Goal: Find specific page/section: Find specific page/section

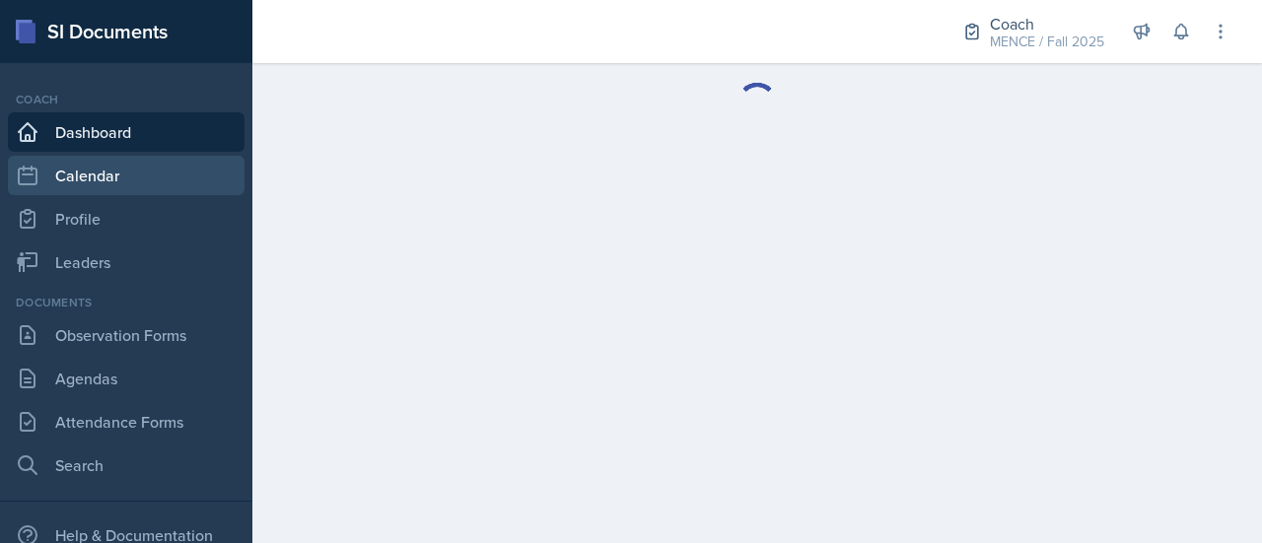
click at [130, 187] on link "Calendar" at bounding box center [126, 175] width 237 height 39
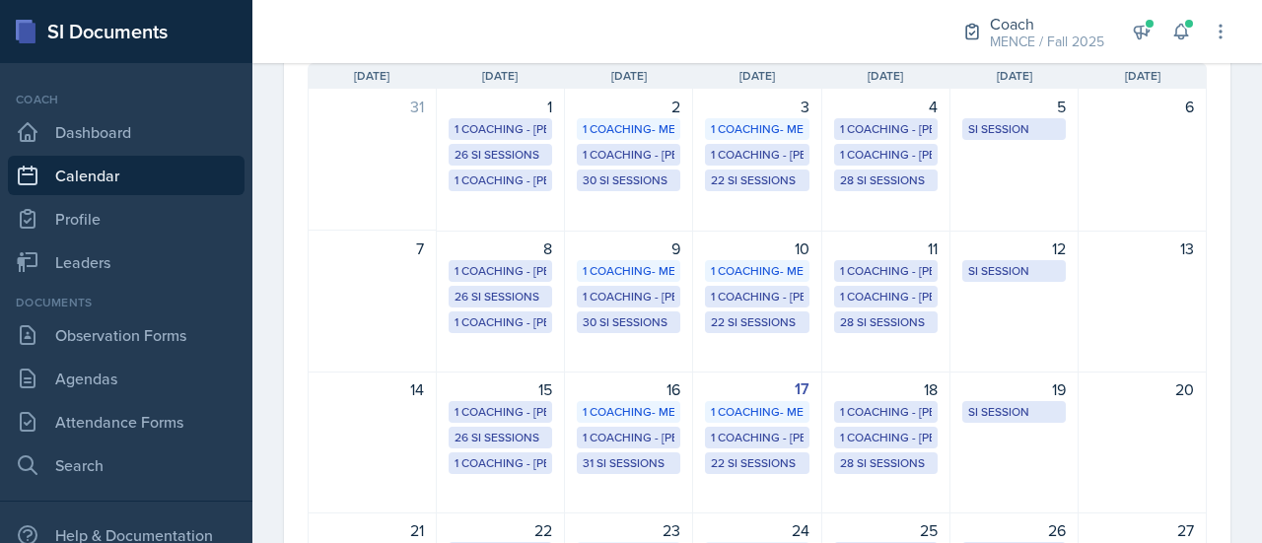
scroll to position [197, 0]
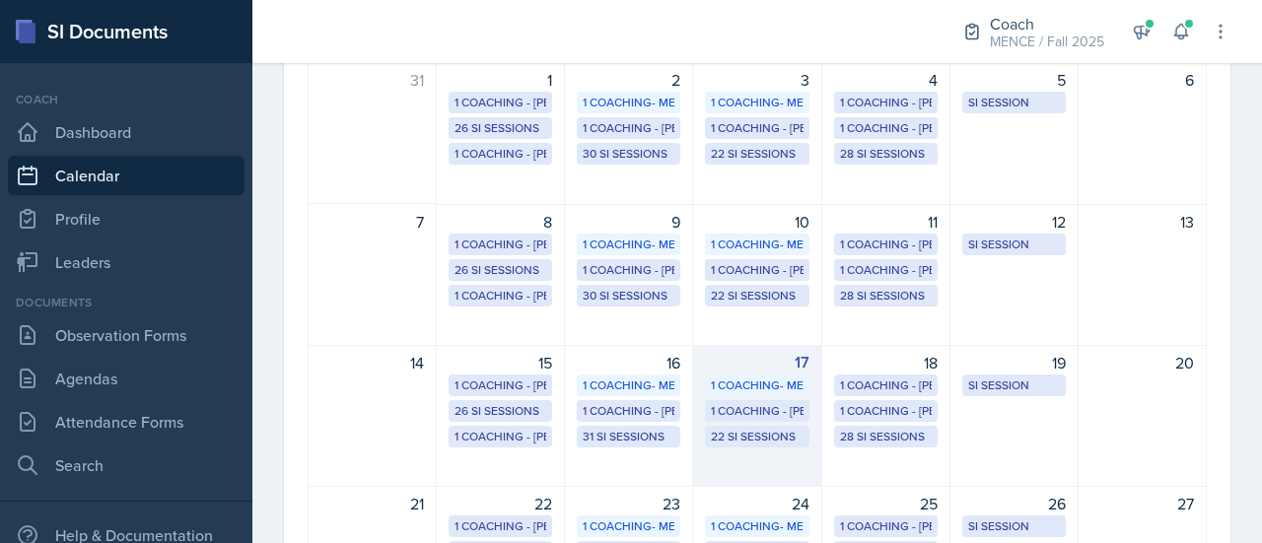
click at [769, 358] on div "17" at bounding box center [757, 363] width 104 height 24
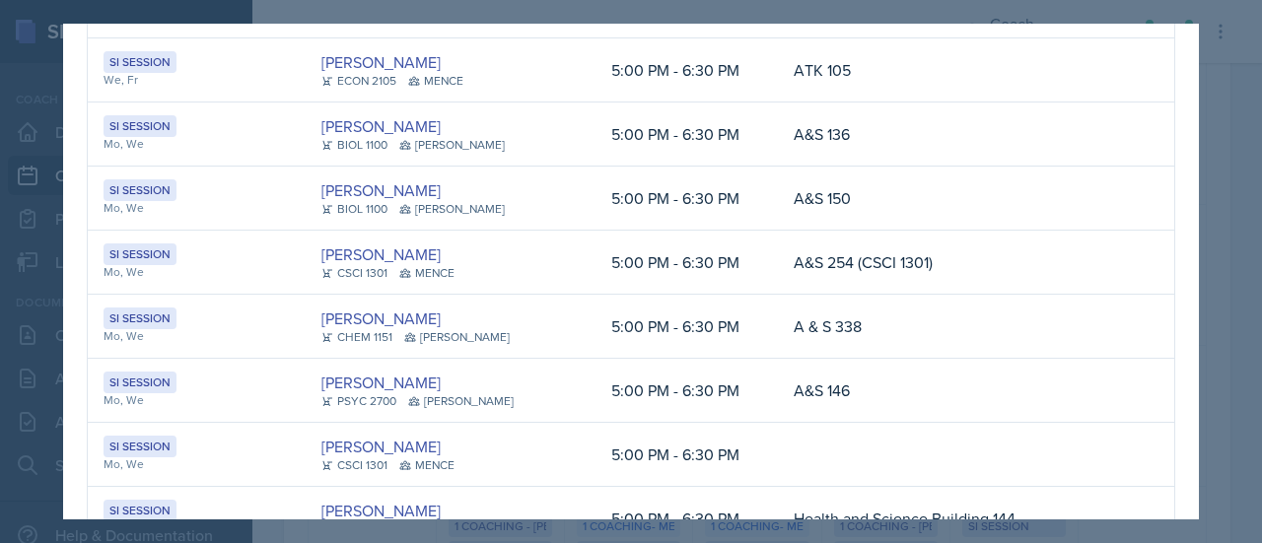
scroll to position [0, 0]
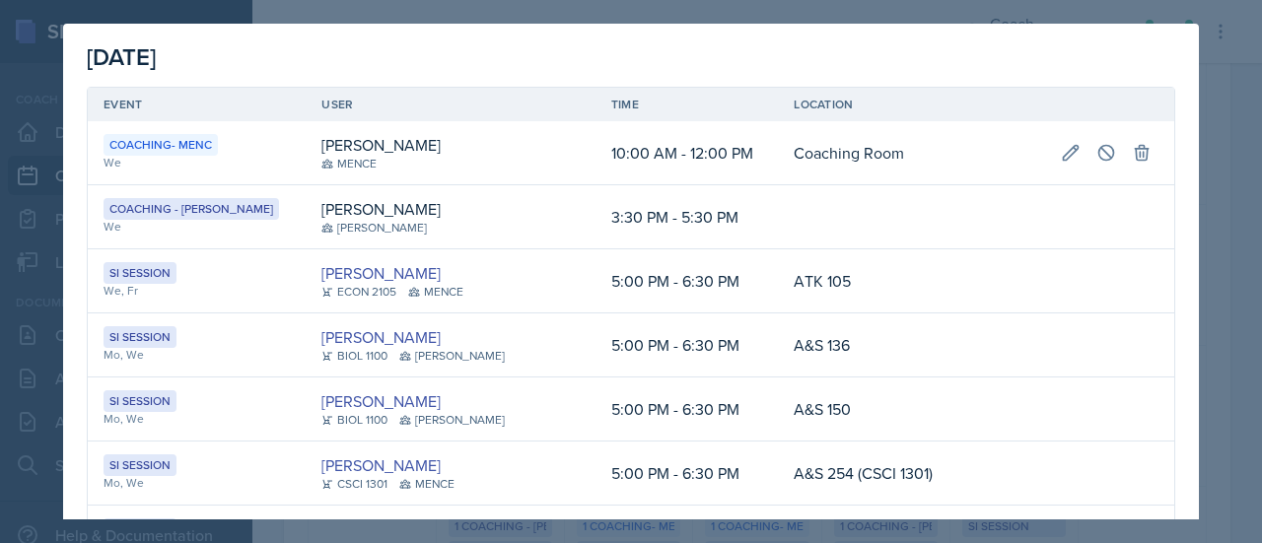
click at [864, 17] on div at bounding box center [631, 271] width 1262 height 543
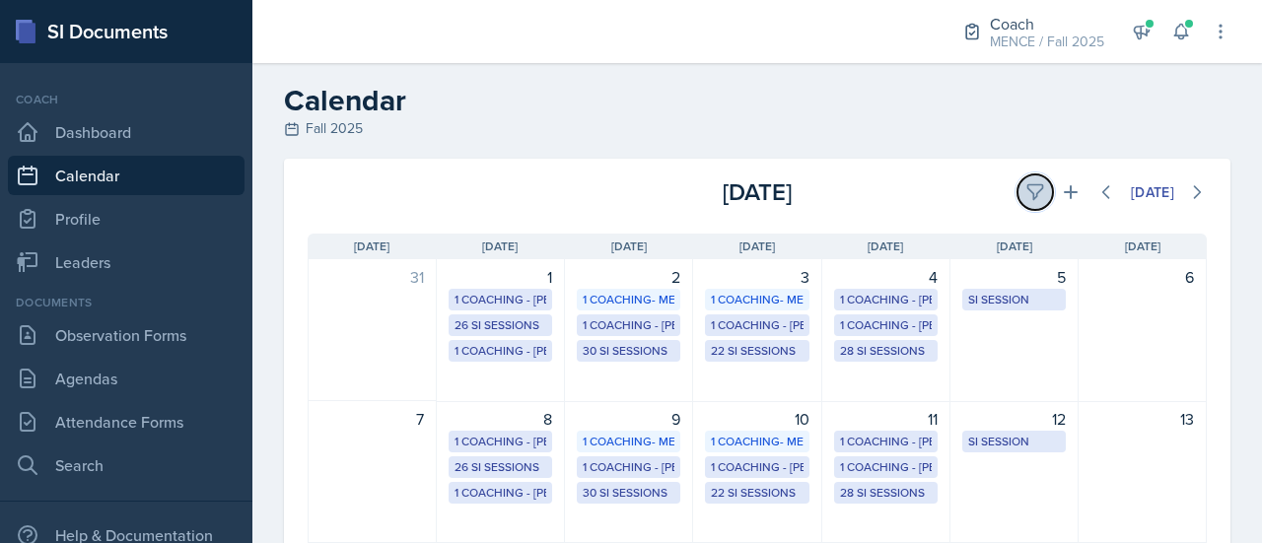
click at [1026, 190] on icon at bounding box center [1036, 192] width 20 height 20
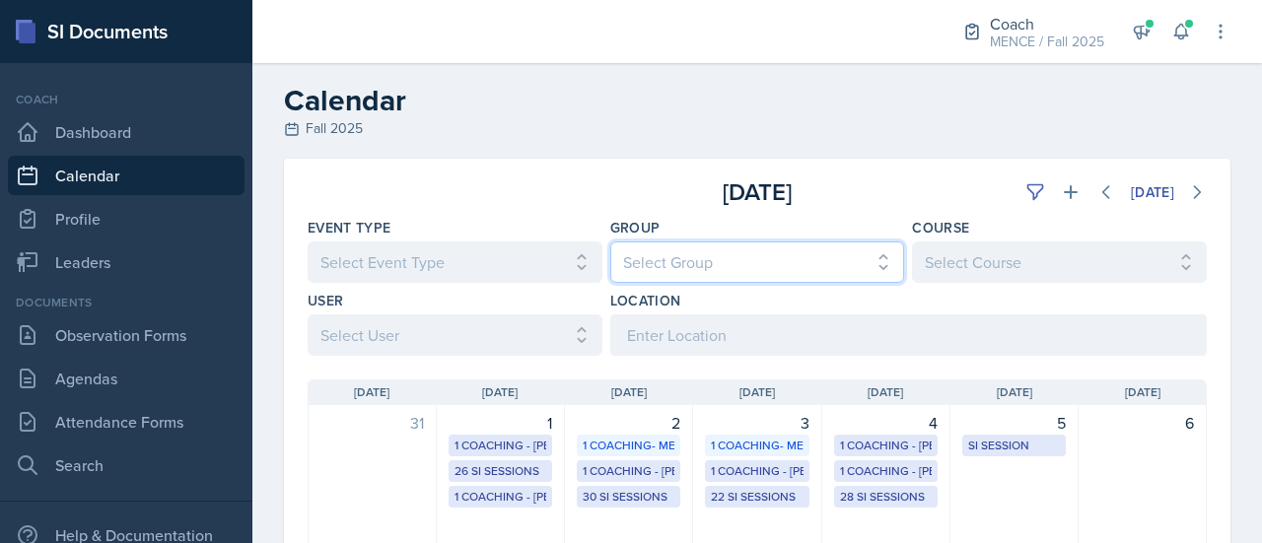
click at [696, 265] on select "Select Group All [PERSON_NAME] [PERSON_NAME] MENCE" at bounding box center [757, 262] width 295 height 41
select select "5ab81a1d-63dd-4c15-ab99-dbb949256b68"
click at [610, 242] on select "Select Group All [PERSON_NAME] [PERSON_NAME] MENCE" at bounding box center [757, 262] width 295 height 41
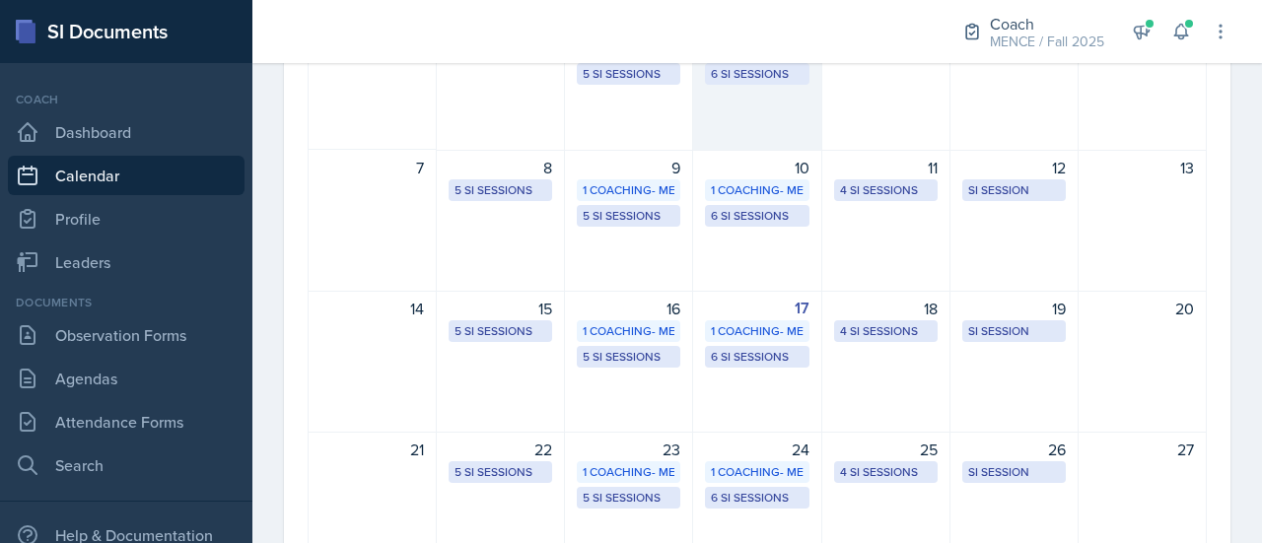
scroll to position [396, 0]
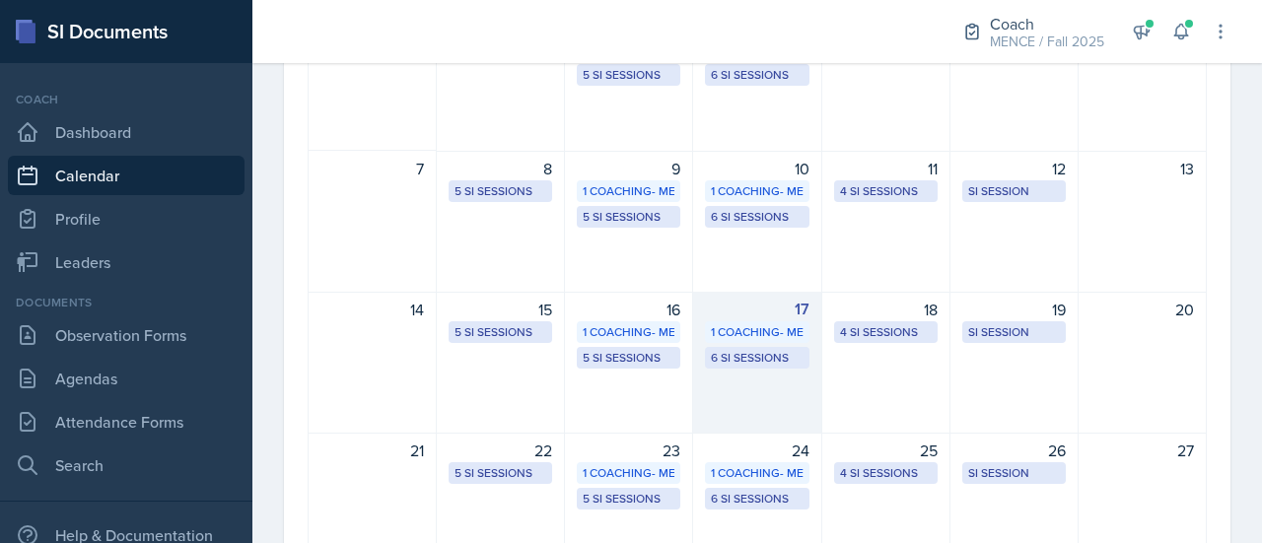
click at [737, 403] on div "17 1 Coaching- MENC 6 SI Sessions" at bounding box center [757, 363] width 128 height 142
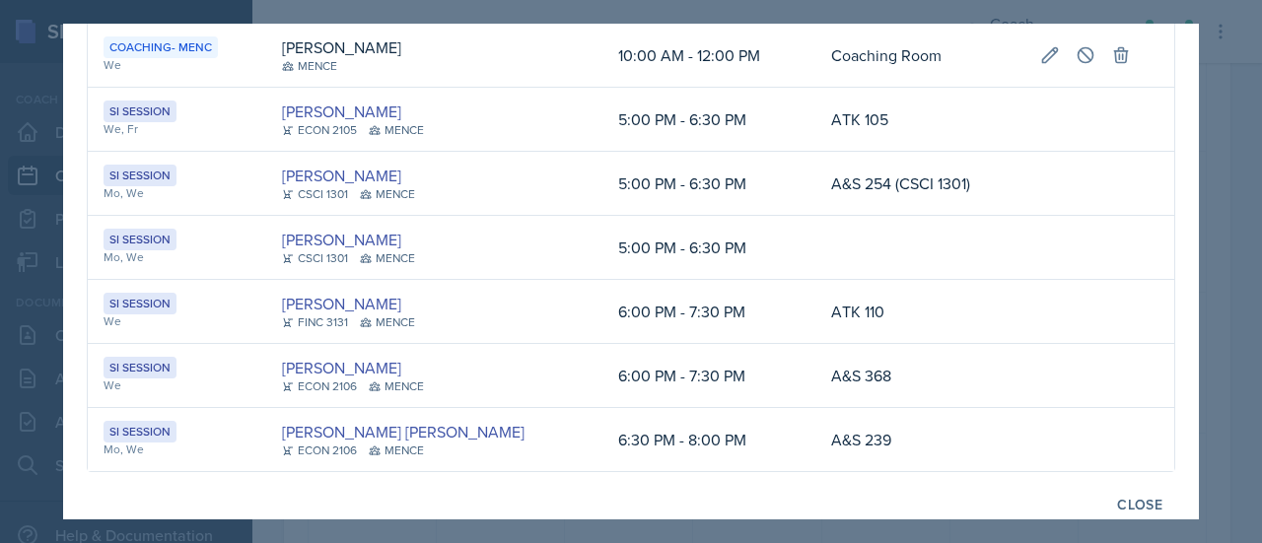
scroll to position [99, 0]
click at [1212, 400] on div at bounding box center [631, 271] width 1262 height 543
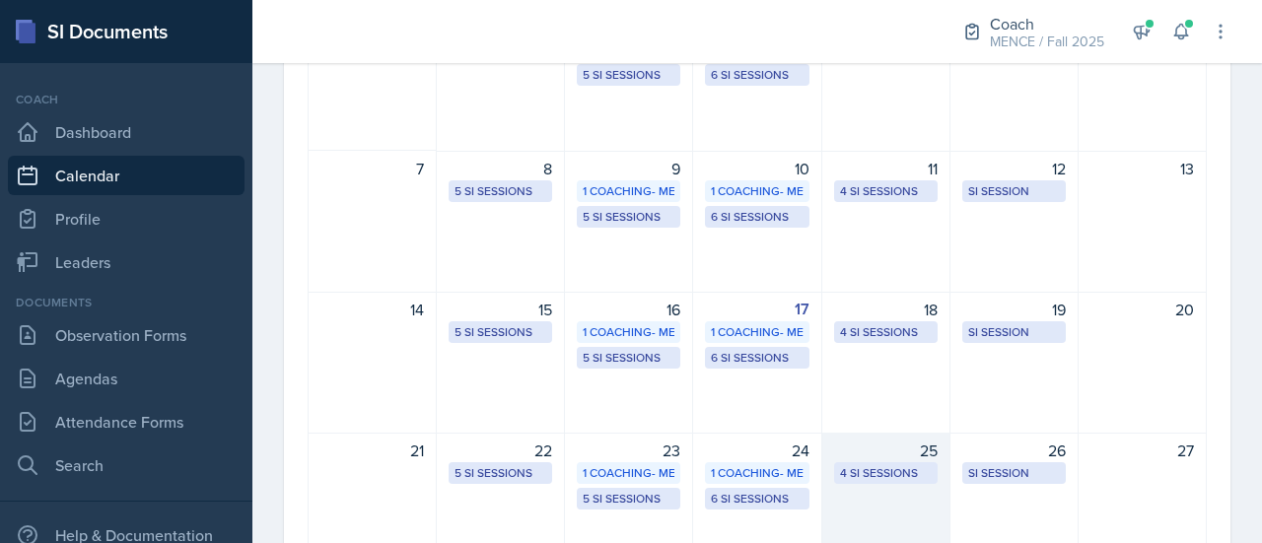
scroll to position [0, 0]
